Goal: Information Seeking & Learning: Check status

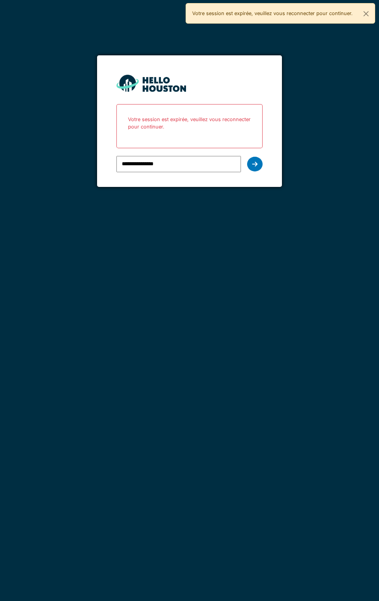
click at [255, 169] on div at bounding box center [254, 164] width 15 height 15
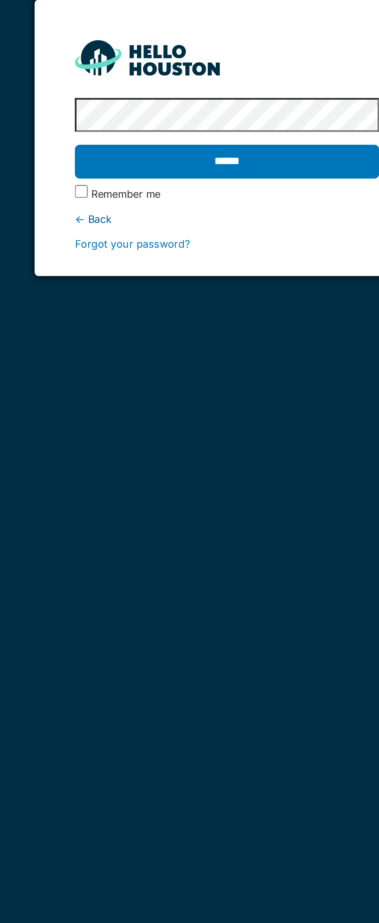
click at [195, 131] on input "******" at bounding box center [189, 133] width 146 height 16
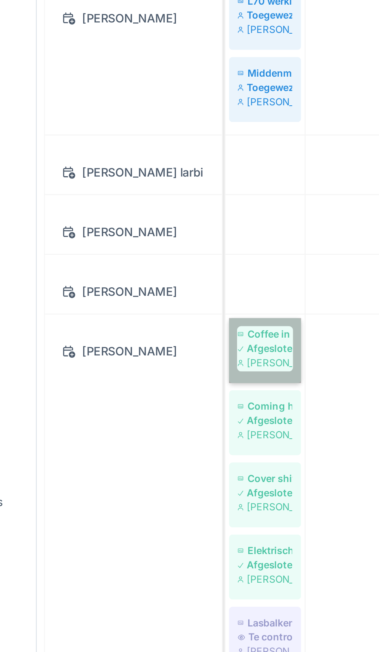
click at [152, 398] on link "Coffee in the sealing Afgesloten [PERSON_NAME]" at bounding box center [151, 398] width 31 height 28
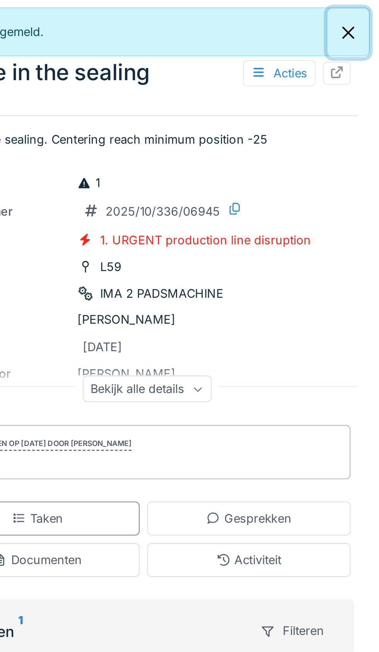
click at [365, 15] on button "Close" at bounding box center [366, 13] width 17 height 21
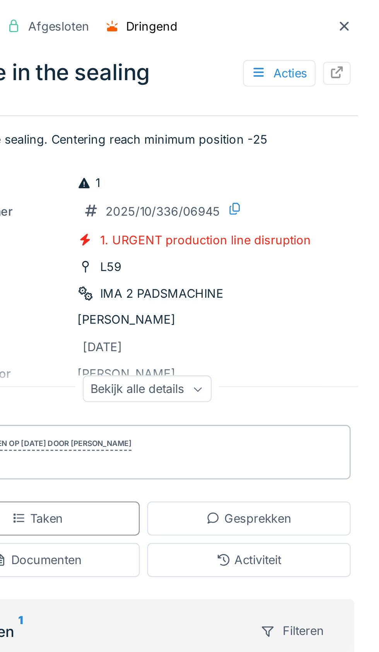
click at [365, 15] on div at bounding box center [364, 10] width 6 height 7
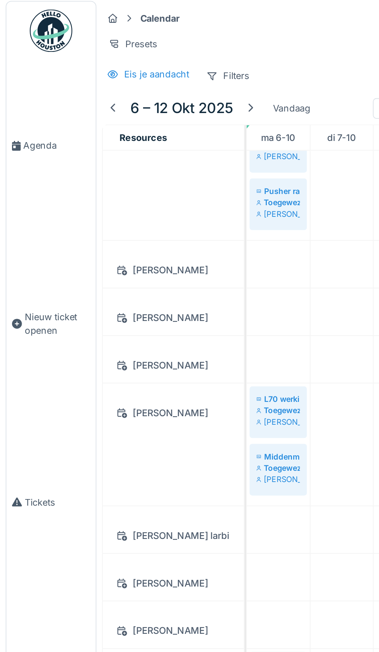
scroll to position [310, 0]
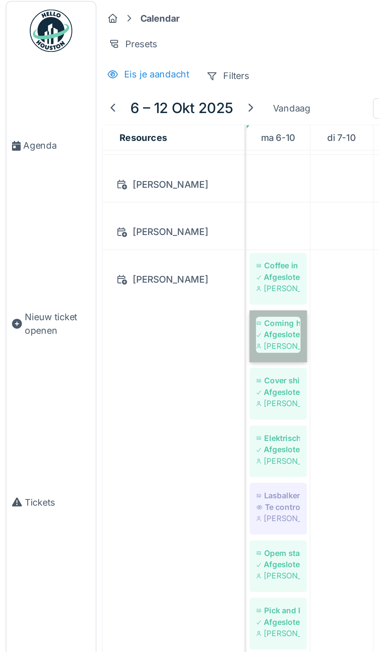
click at [156, 187] on link "Coming head Afgesloten [PERSON_NAME]" at bounding box center [151, 186] width 31 height 28
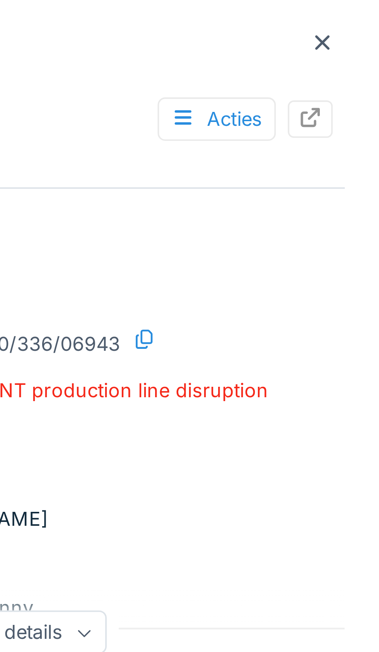
click at [365, 12] on icon at bounding box center [364, 11] width 6 height 5
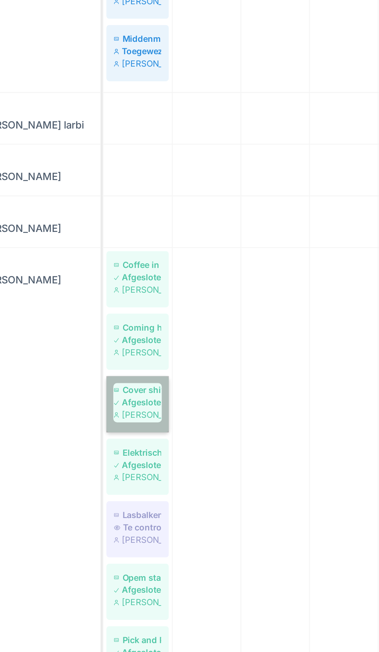
click at [156, 332] on link "Cover shifter duwt te diep. Afgesloten Jasper De wit" at bounding box center [151, 334] width 31 height 28
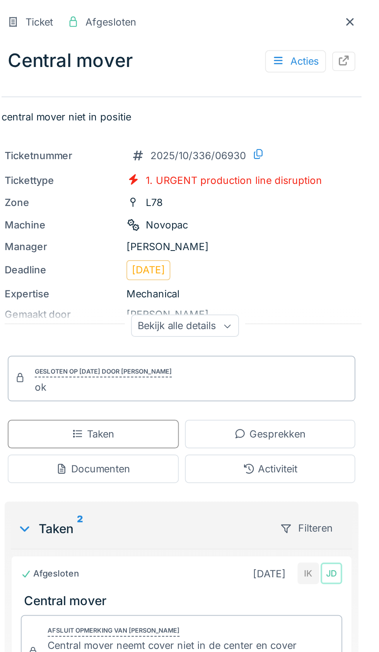
click at [365, 12] on icon at bounding box center [364, 11] width 6 height 5
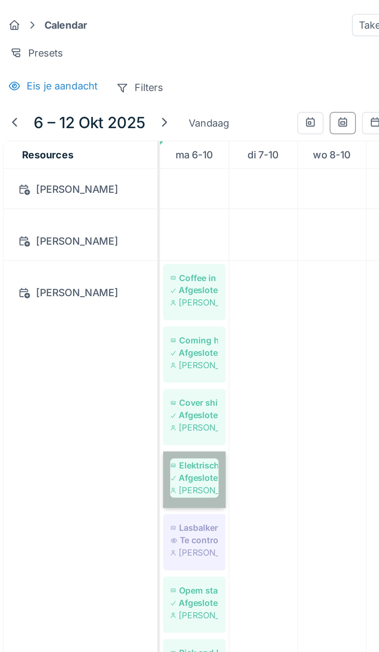
click at [156, 233] on link "Elektrische Afgesloten [PERSON_NAME]" at bounding box center [151, 240] width 31 height 28
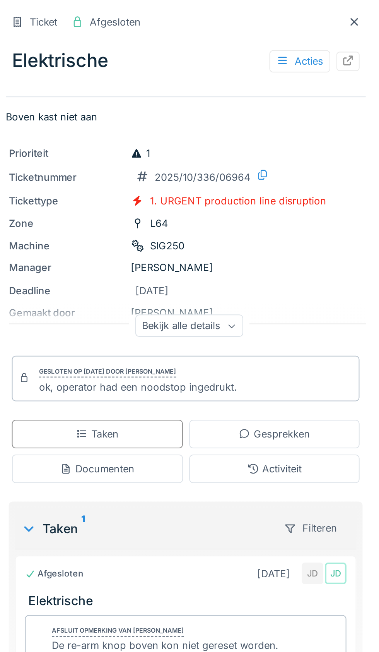
click at [369, 12] on div at bounding box center [365, 11] width 12 height 10
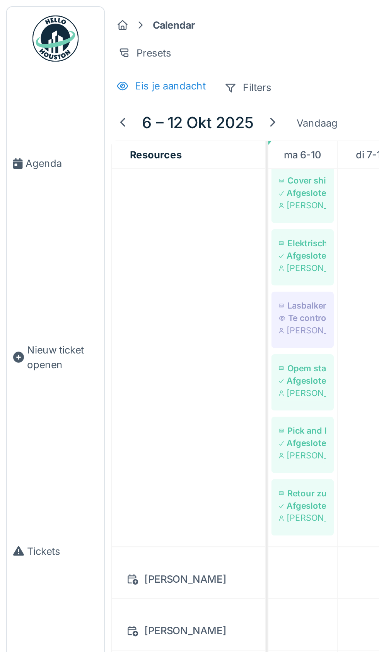
scroll to position [649, 0]
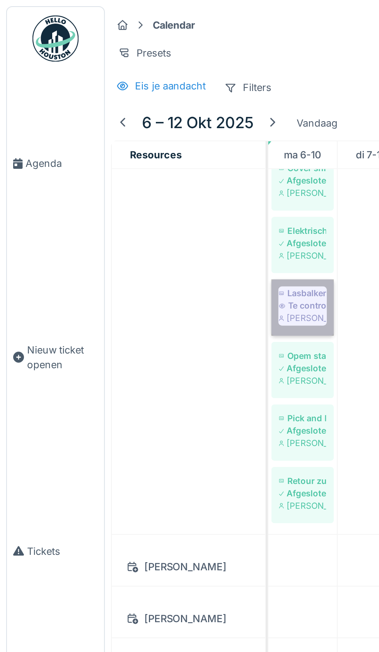
click at [150, 157] on link "Lasbalken geven alarm aandrijving Te controleren [PERSON_NAME]" at bounding box center [151, 154] width 31 height 28
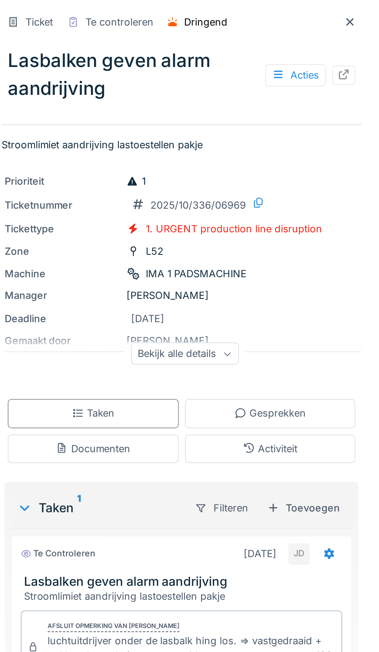
click at [364, 11] on icon at bounding box center [365, 11] width 4 height 4
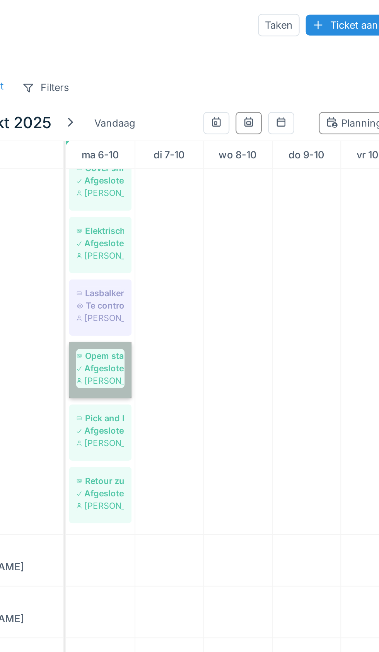
click at [156, 185] on link "Opem start niet op , hoofdschakelaar staat aan Afgesloten [PERSON_NAME]" at bounding box center [151, 185] width 31 height 28
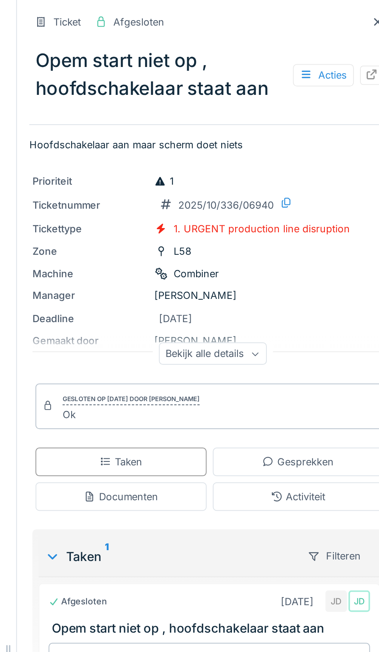
scroll to position [0, 60]
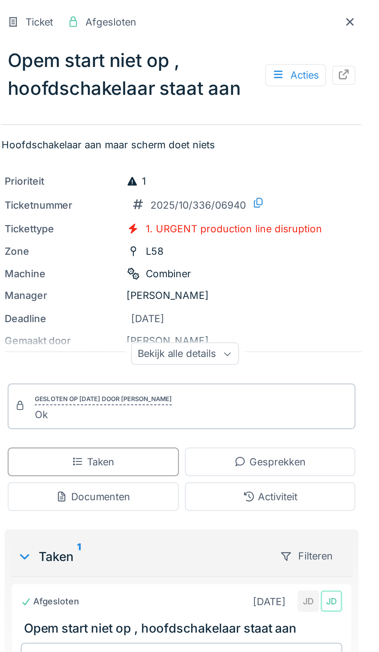
click at [363, 11] on icon at bounding box center [365, 11] width 4 height 4
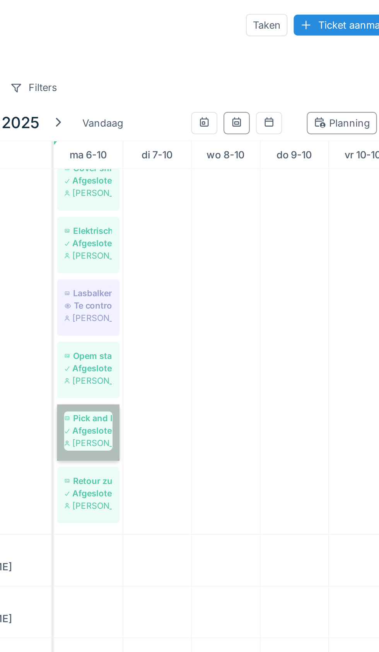
click at [152, 216] on link "Pick and Place fingers Afgesloten Jasper De wit" at bounding box center [151, 217] width 31 height 28
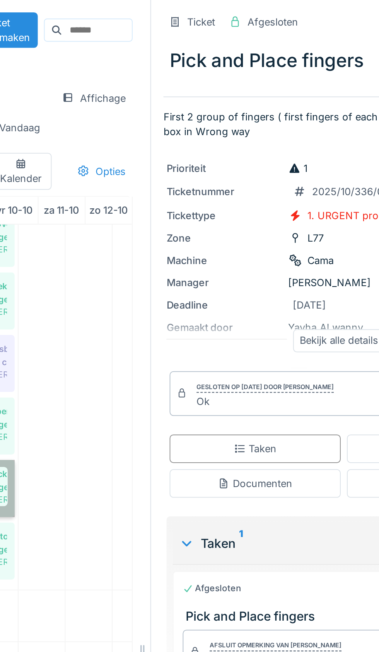
scroll to position [649, 84]
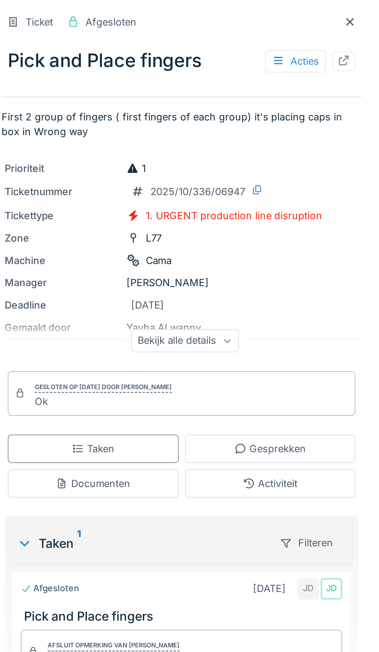
click at [365, 10] on icon at bounding box center [364, 11] width 6 height 5
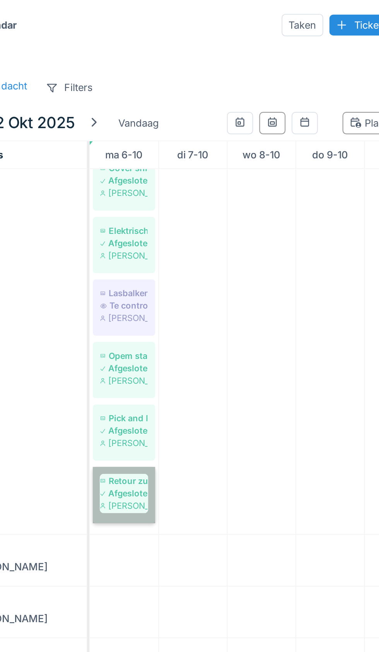
click at [156, 252] on link "Retour zuigt geen koffie op Afgesloten [PERSON_NAME]" at bounding box center [151, 248] width 31 height 28
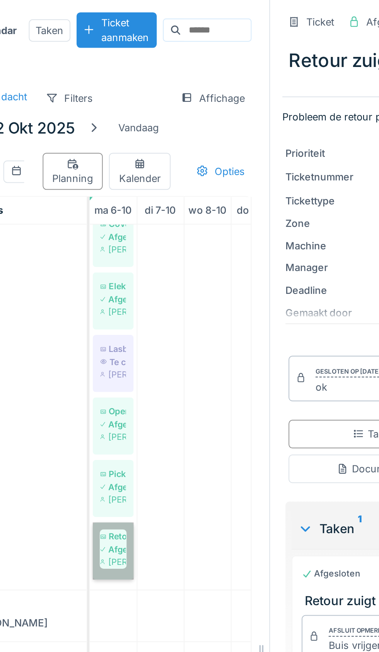
scroll to position [0, 42]
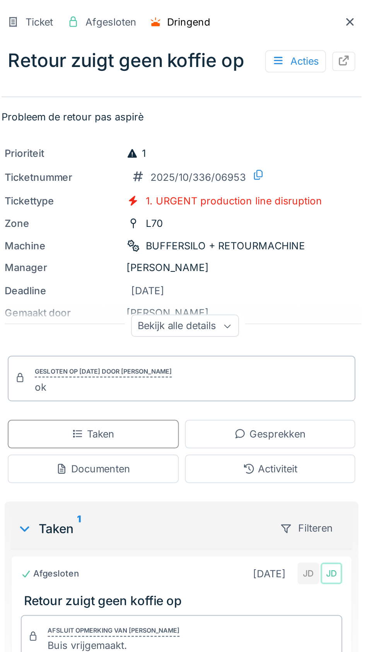
click at [365, 11] on icon at bounding box center [364, 11] width 6 height 5
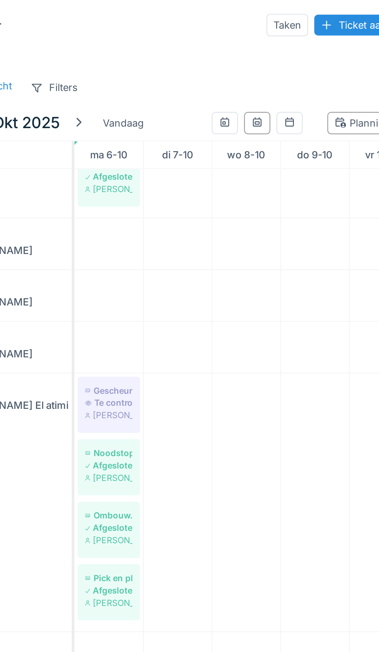
scroll to position [818, 0]
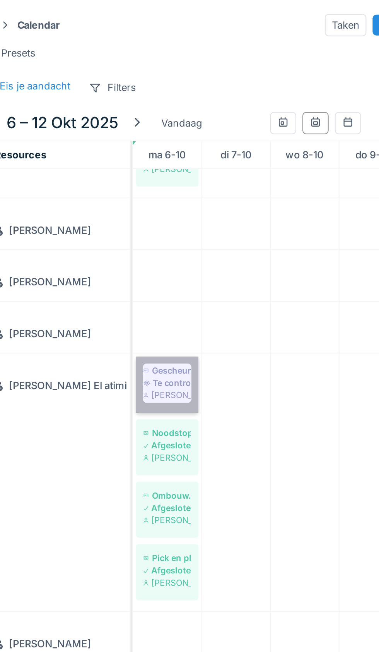
click at [154, 192] on link "Gescheurd folie Te controleren [PERSON_NAME] El atimi" at bounding box center [151, 193] width 31 height 28
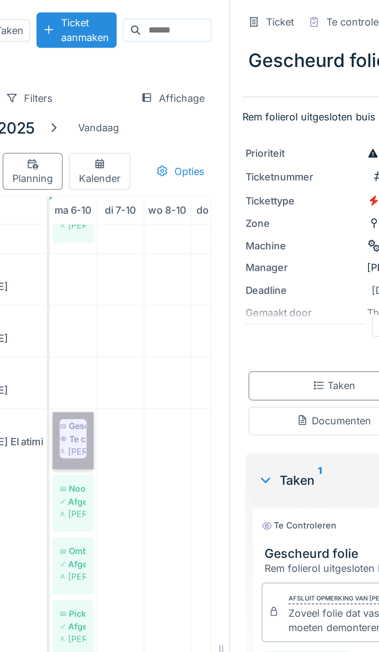
scroll to position [0, 42]
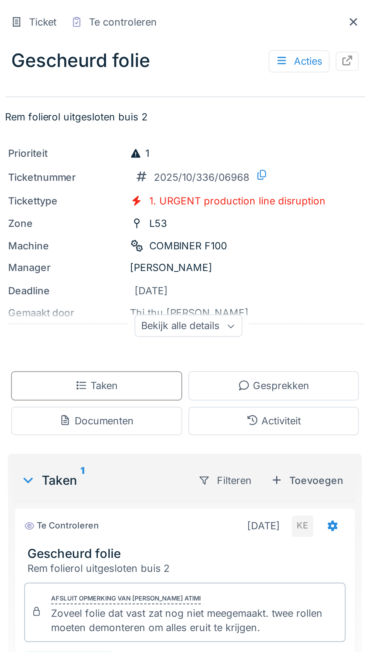
click at [364, 10] on icon at bounding box center [365, 11] width 4 height 4
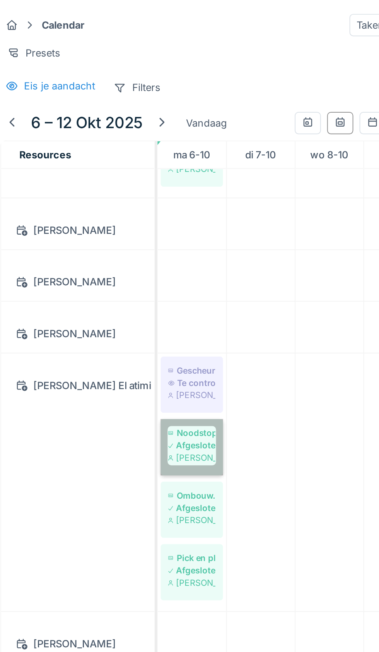
click at [154, 224] on link "Noodstop Afgesloten [PERSON_NAME] El atimi" at bounding box center [151, 224] width 31 height 28
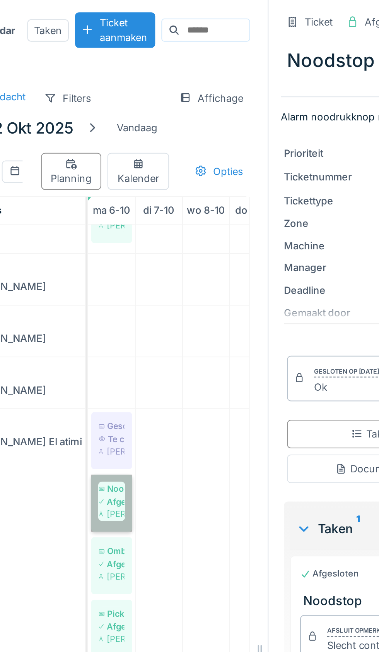
scroll to position [0, 42]
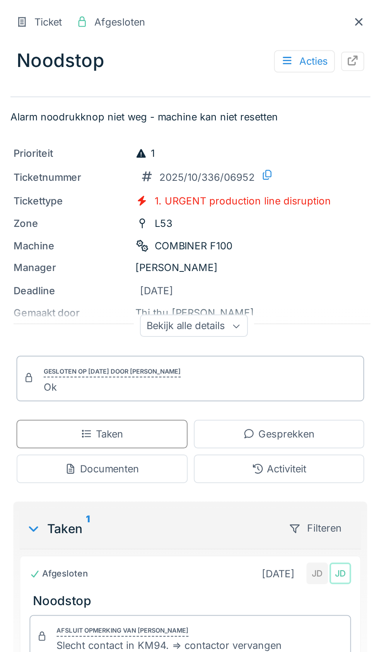
click at [364, 11] on icon at bounding box center [365, 11] width 4 height 4
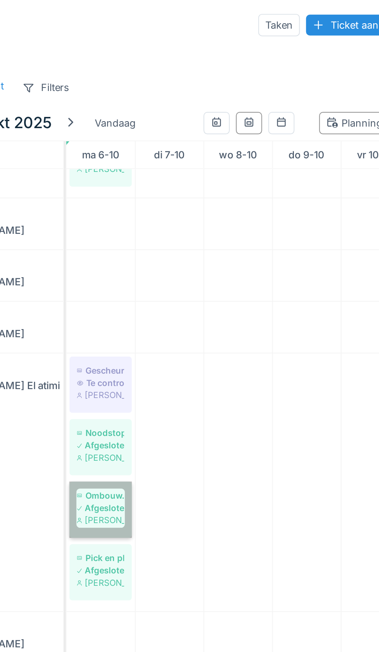
click at [154, 256] on link "Ombouw.menshen naar.[PERSON_NAME] Afgesloten [PERSON_NAME] El atimi" at bounding box center [151, 256] width 31 height 28
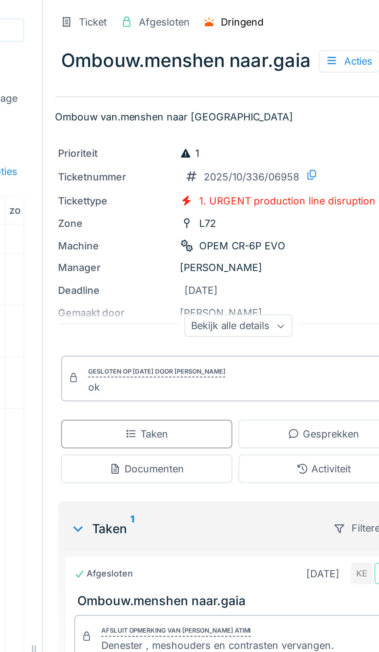
scroll to position [0, 70]
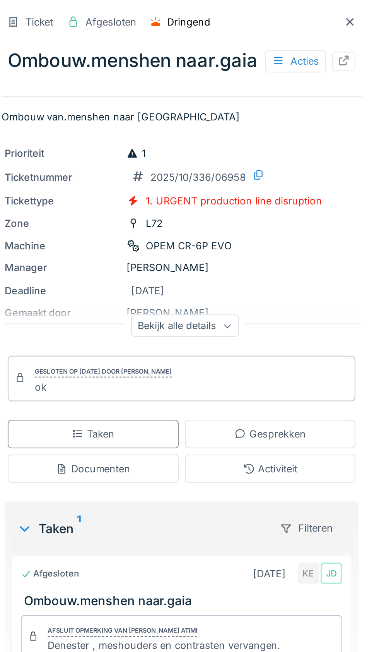
click at [366, 12] on icon at bounding box center [364, 11] width 6 height 5
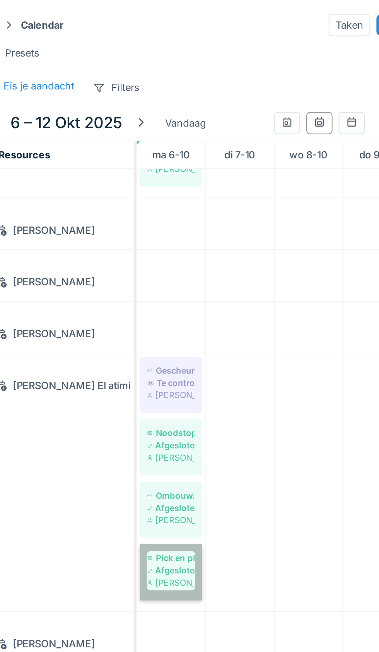
click at [153, 290] on link "Pick en place neemt amper pads op bij eerste lijn en erna komen ze dubbel op we…" at bounding box center [151, 287] width 31 height 28
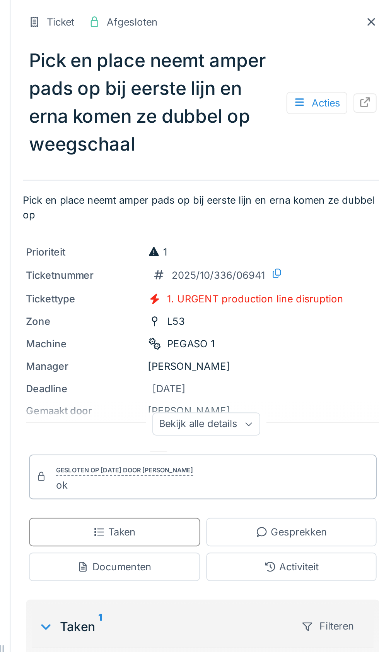
scroll to position [0, 55]
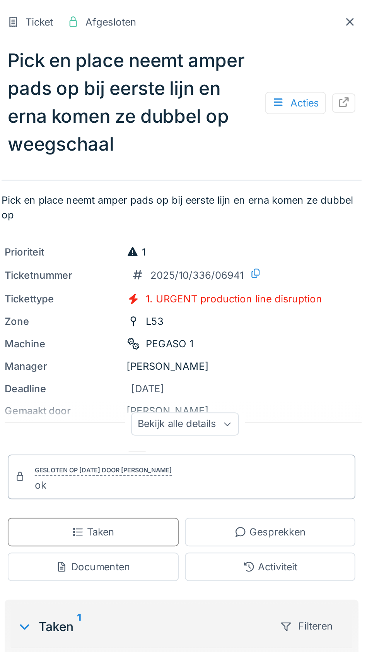
click at [364, 12] on icon at bounding box center [364, 11] width 6 height 5
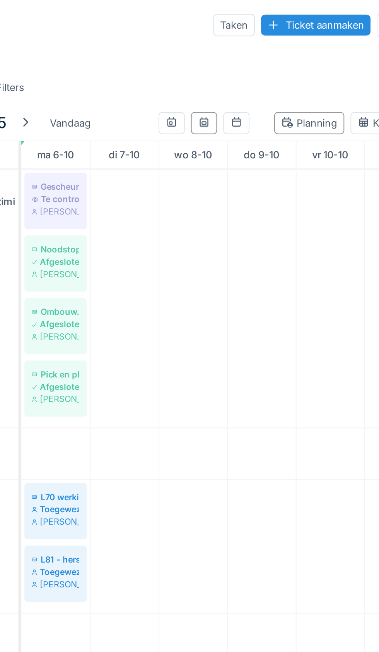
scroll to position [933, 0]
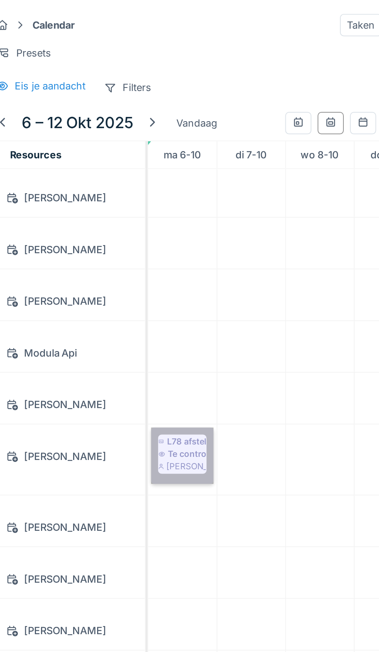
click at [155, 227] on link "L78 afstellen na ombouw Te controleren [PERSON_NAME]" at bounding box center [151, 228] width 31 height 28
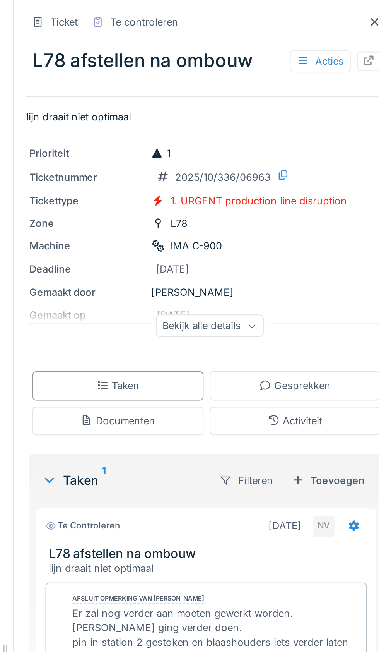
scroll to position [1264, 0]
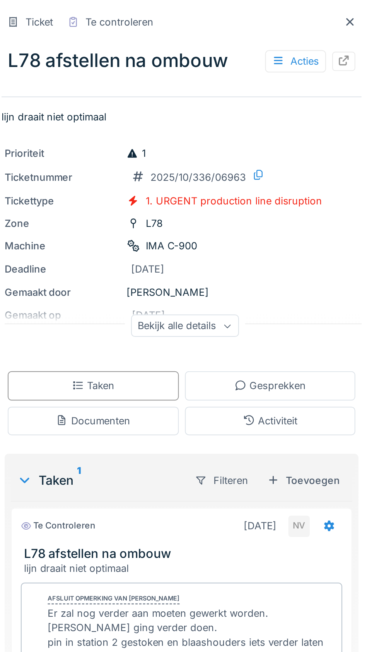
click at [365, 13] on icon at bounding box center [364, 11] width 6 height 5
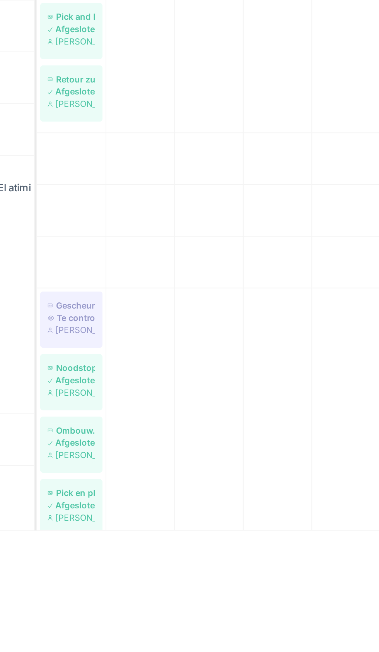
scroll to position [468, 0]
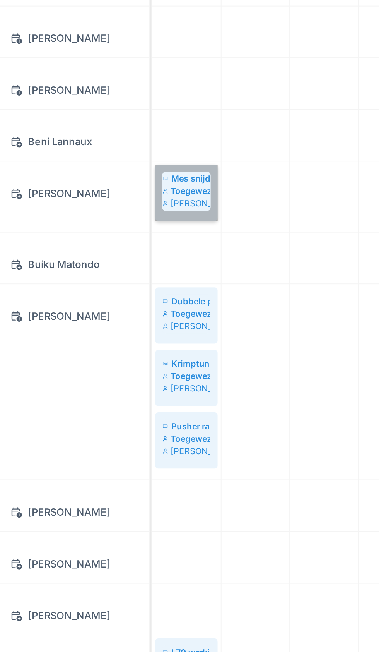
click at [150, 295] on link "Mes snijdt niet goed Toegewezen [PERSON_NAME]" at bounding box center [151, 296] width 31 height 28
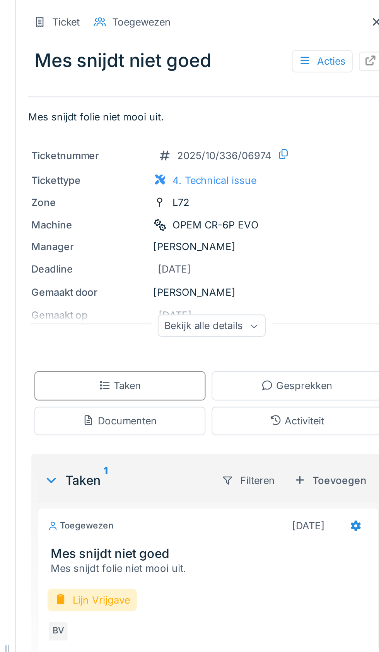
scroll to position [0, 42]
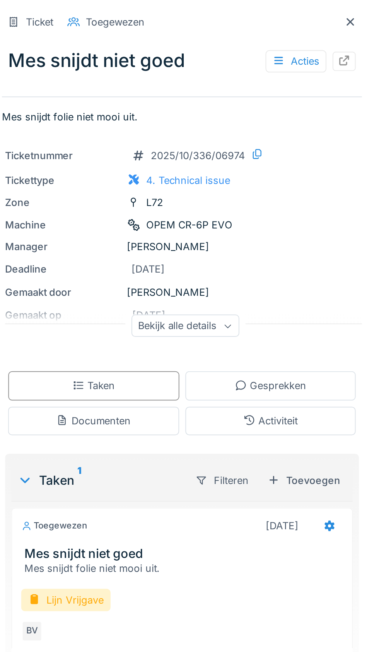
click at [363, 11] on icon at bounding box center [365, 11] width 4 height 4
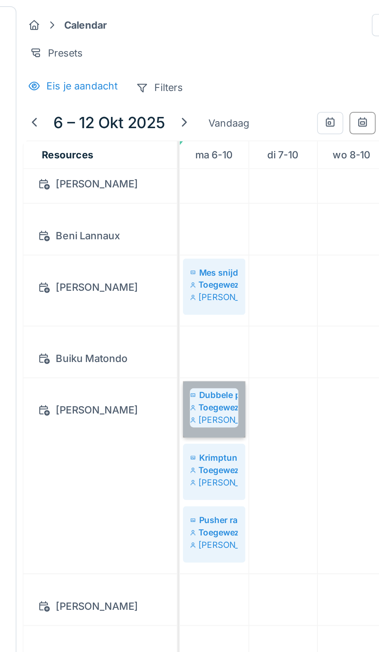
click at [156, 208] on link "Dubbele pads aan stapelaar Toegewezen Carl Bauwelinck" at bounding box center [151, 205] width 31 height 28
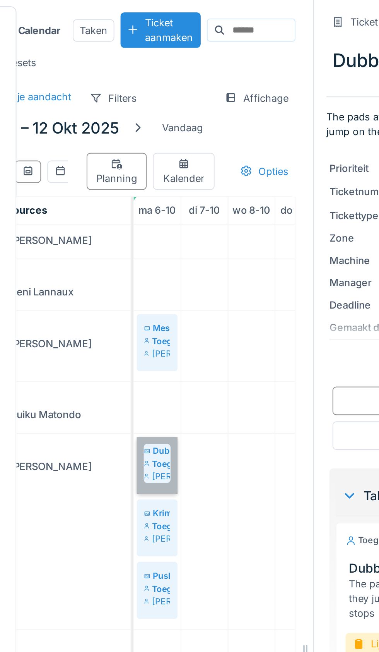
scroll to position [0, 42]
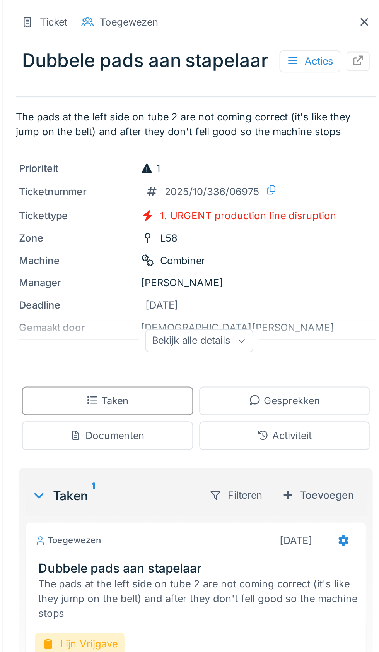
click at [365, 12] on icon at bounding box center [364, 11] width 6 height 5
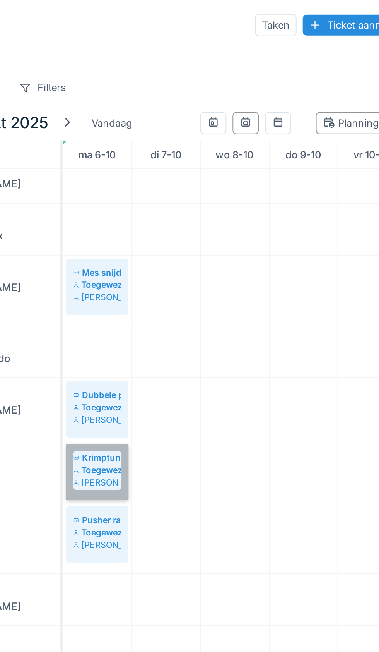
click at [154, 239] on link "Krimptunnel mes snijdt niet goed Toegewezen Carl Bauwelinck" at bounding box center [151, 237] width 31 height 28
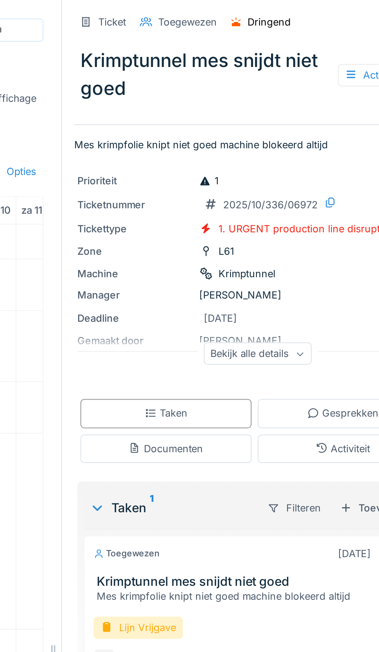
scroll to position [152, 84]
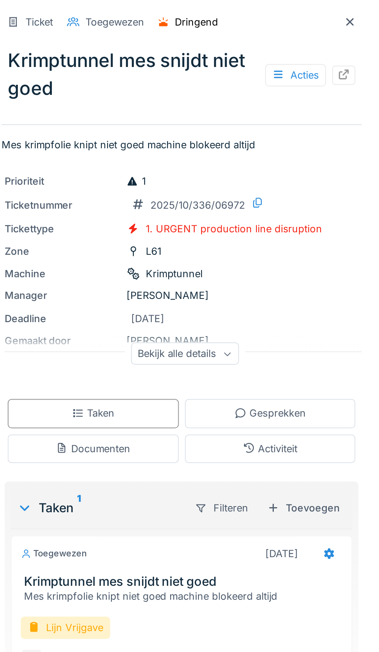
click at [363, 12] on icon at bounding box center [364, 11] width 6 height 5
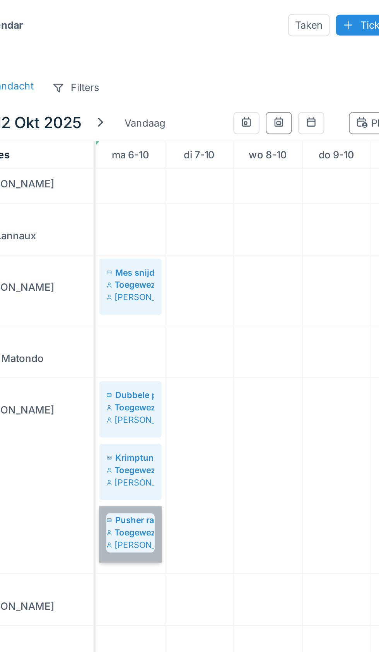
click at [154, 269] on link "Pusher raakt soms de slots Toegewezen Carl Bauwelinck" at bounding box center [151, 268] width 31 height 28
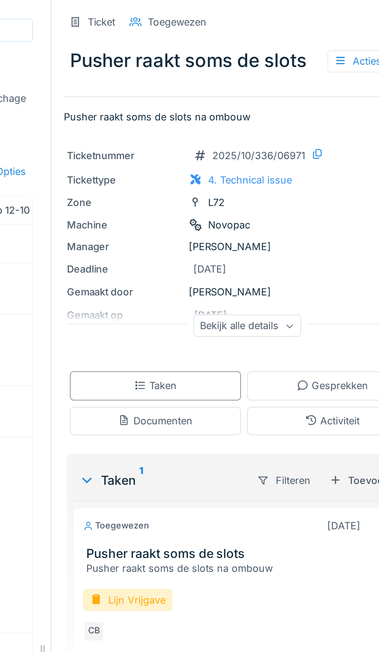
scroll to position [0, 84]
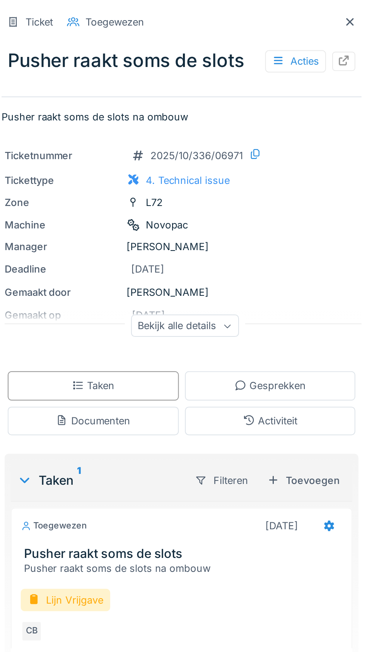
click at [362, 13] on icon at bounding box center [364, 11] width 6 height 5
